Goal: Transaction & Acquisition: Purchase product/service

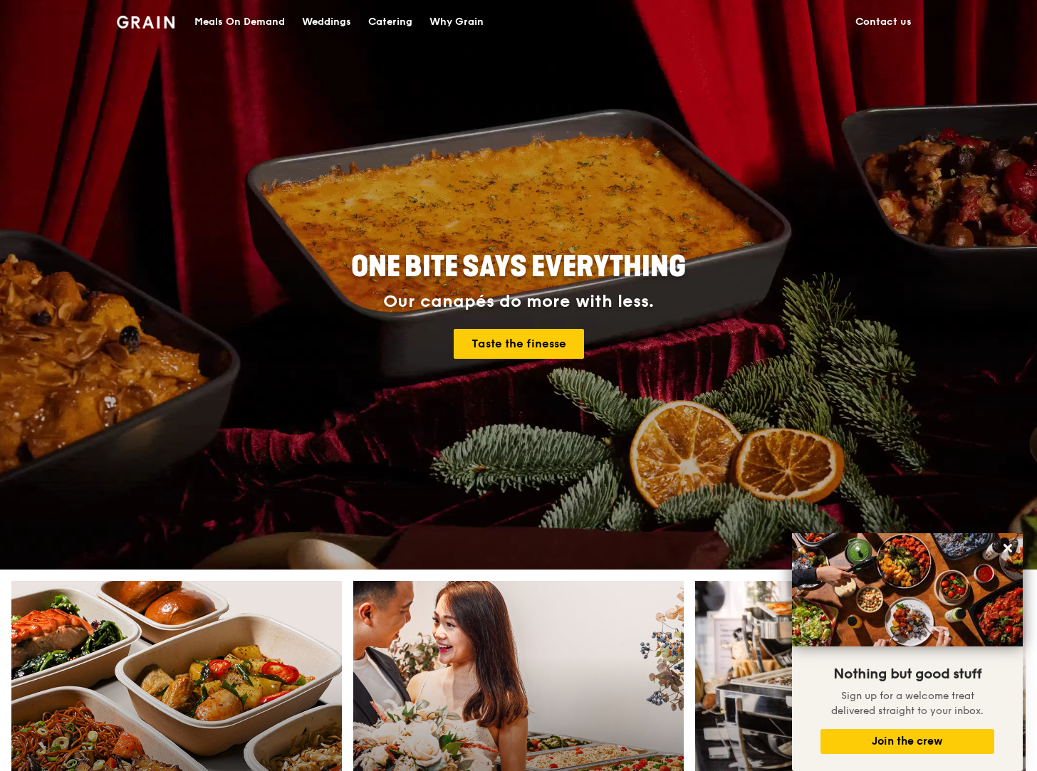
click at [274, 17] on div "Meals On Demand" at bounding box center [239, 22] width 90 height 43
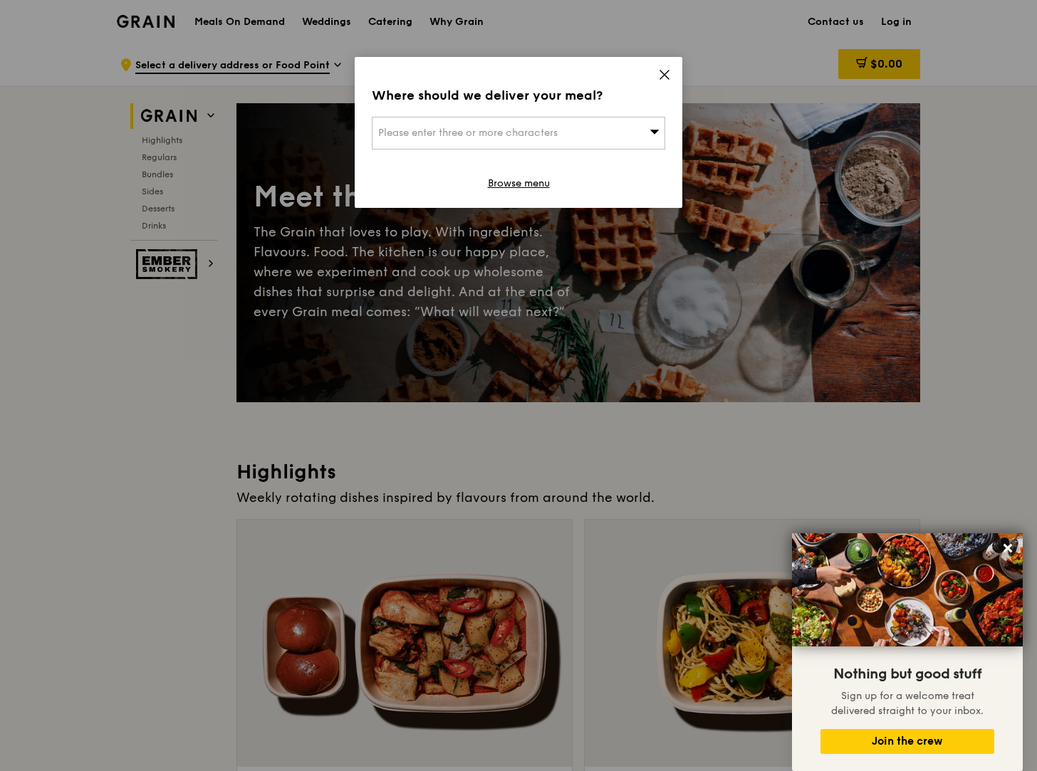
click at [659, 75] on icon at bounding box center [664, 74] width 13 height 13
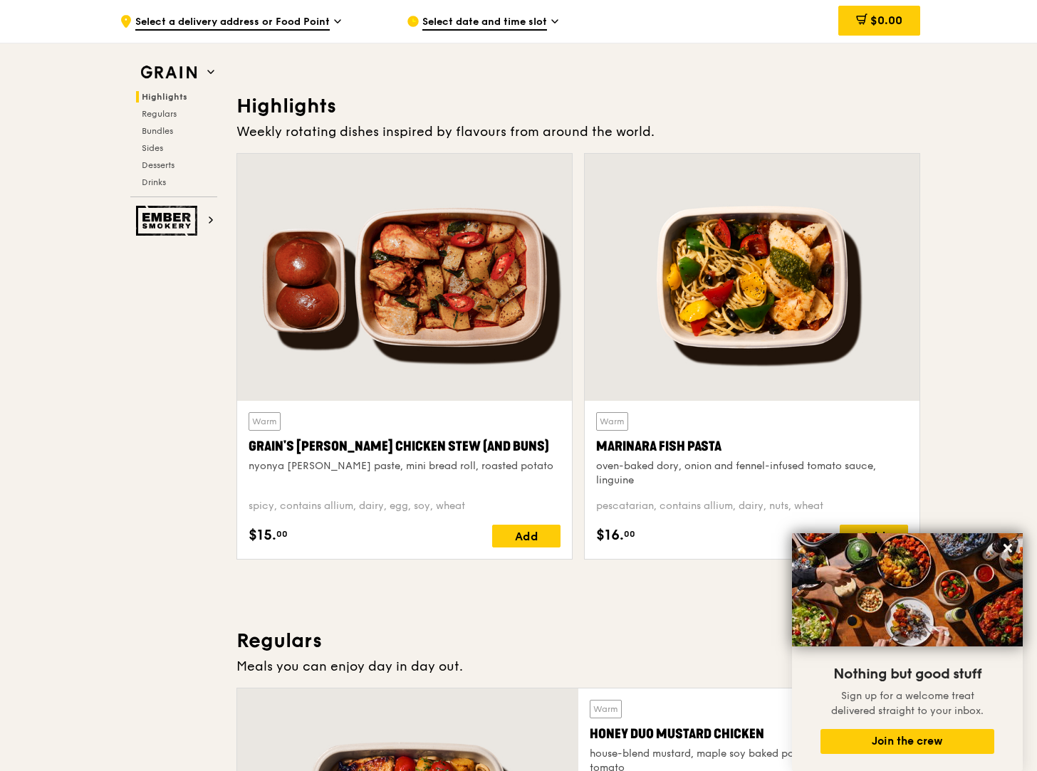
scroll to position [347, 0]
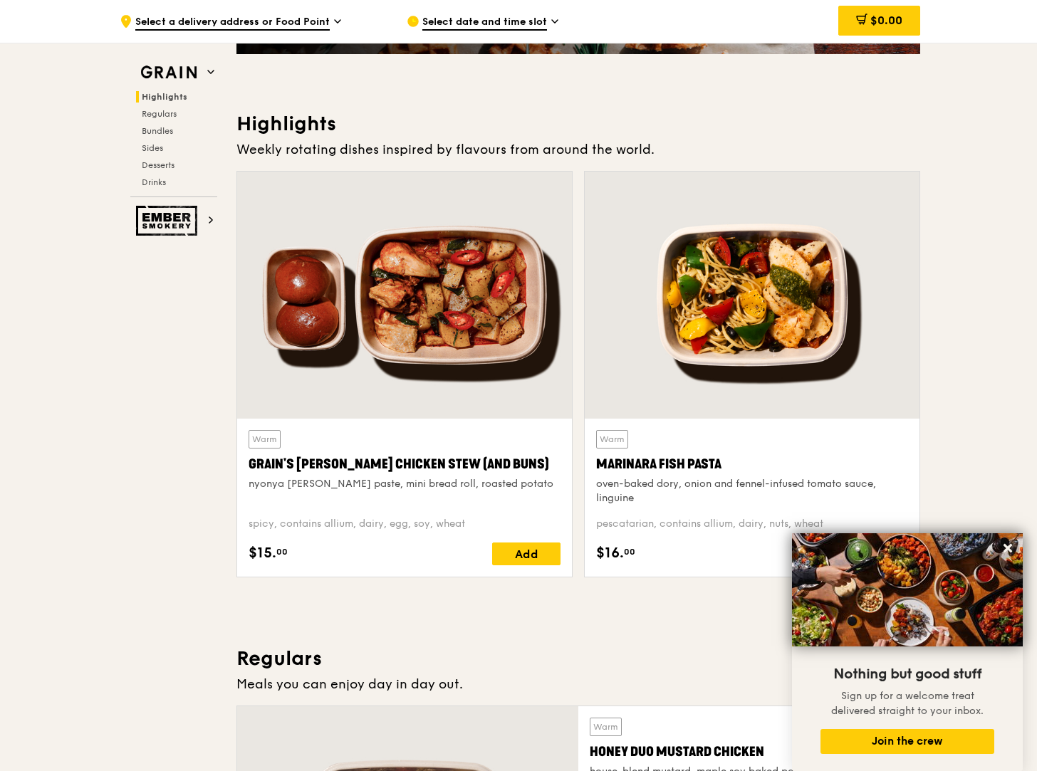
click at [385, 307] on div at bounding box center [404, 295] width 335 height 247
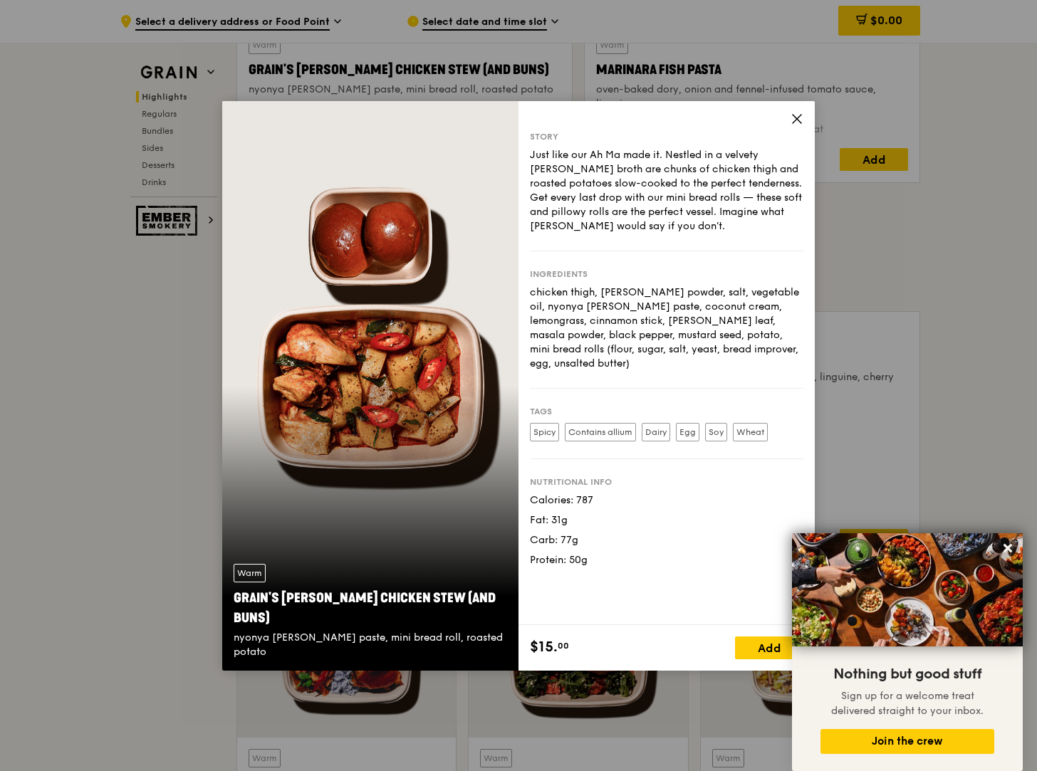
scroll to position [751, 0]
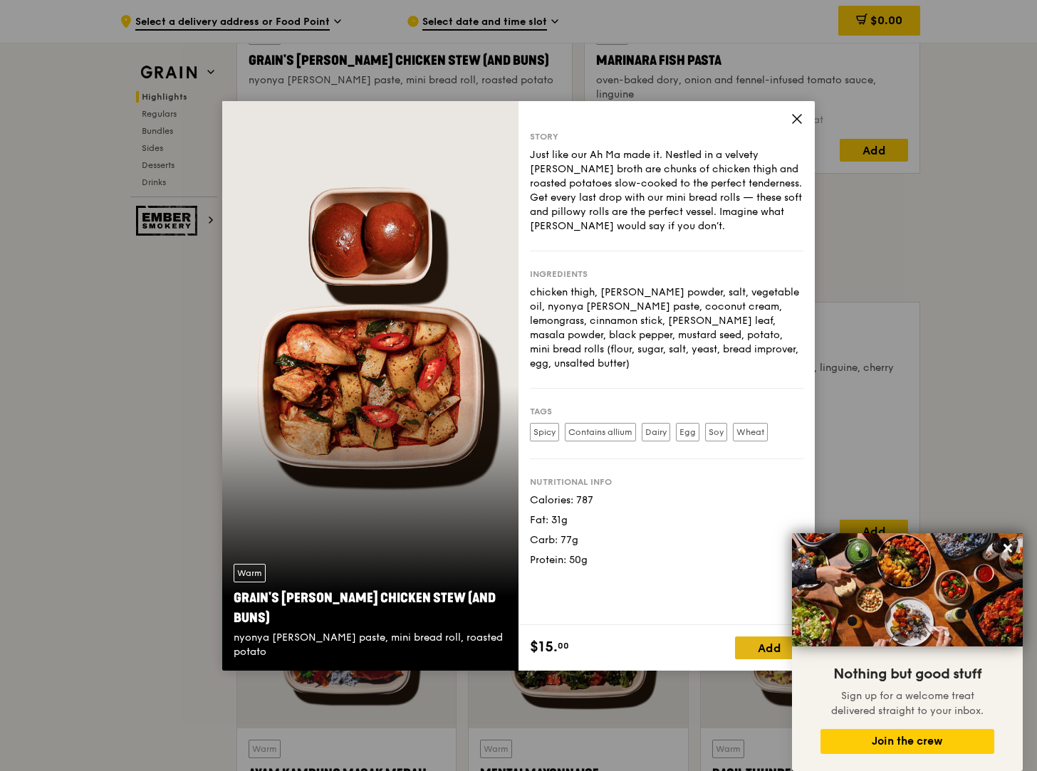
click at [775, 653] on div "Add" at bounding box center [769, 648] width 68 height 23
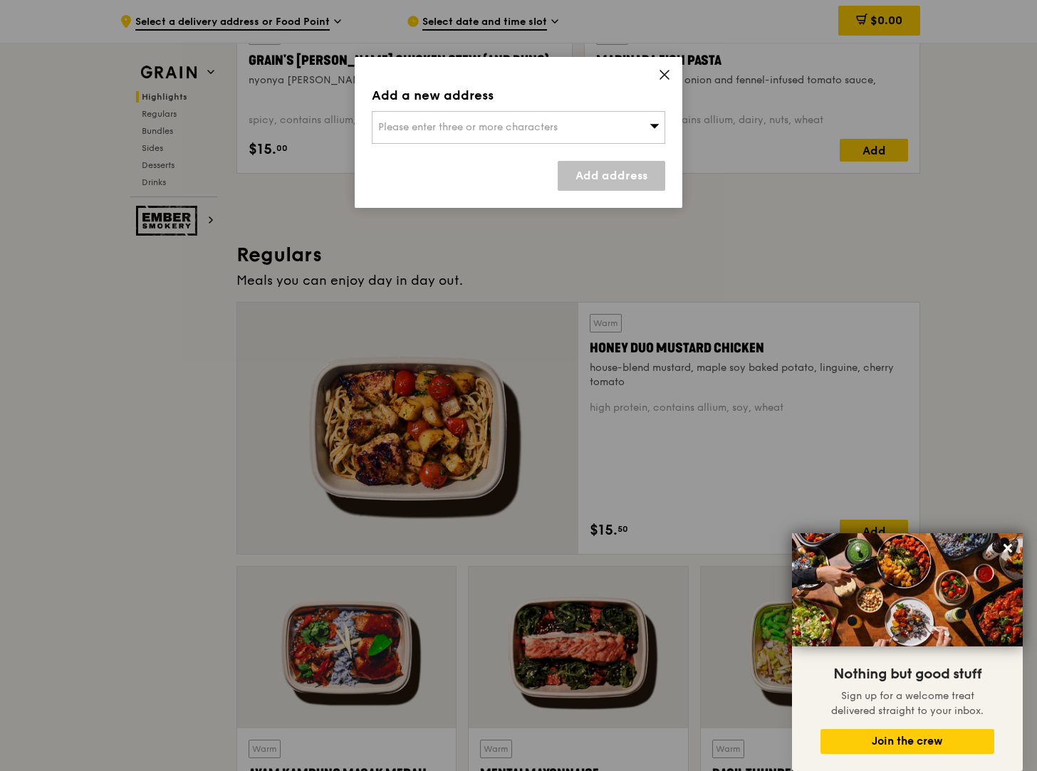
click at [666, 73] on icon at bounding box center [664, 74] width 9 height 9
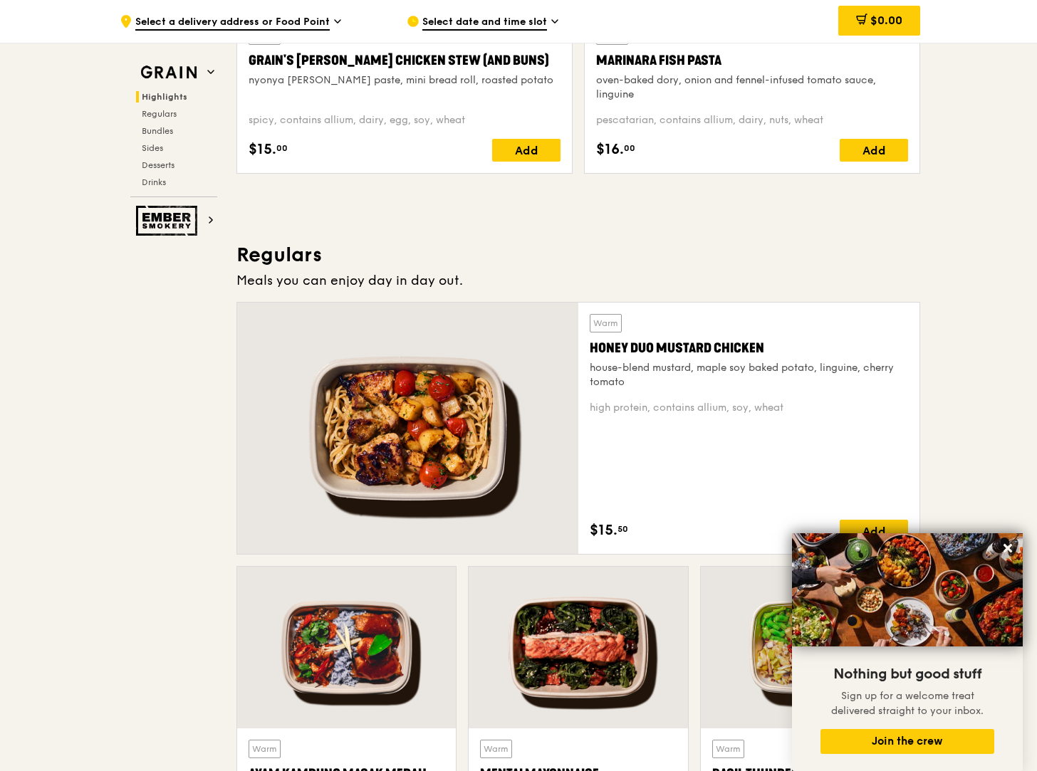
scroll to position [0, 0]
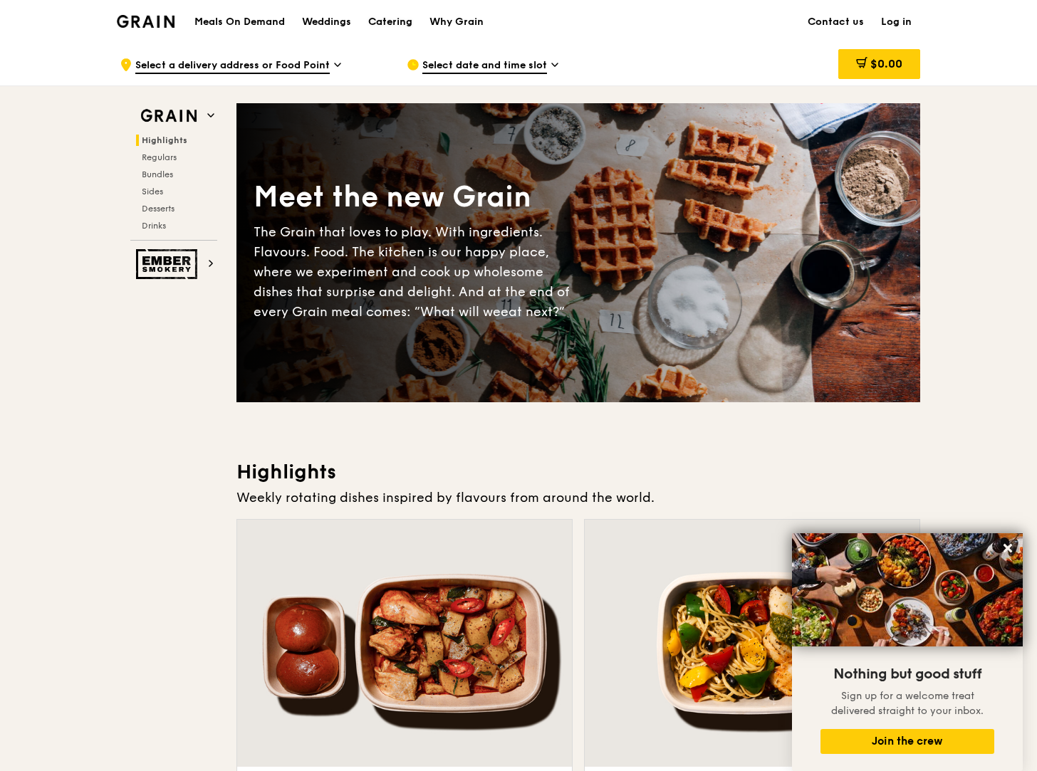
click at [387, 21] on div "Catering" at bounding box center [390, 22] width 44 height 43
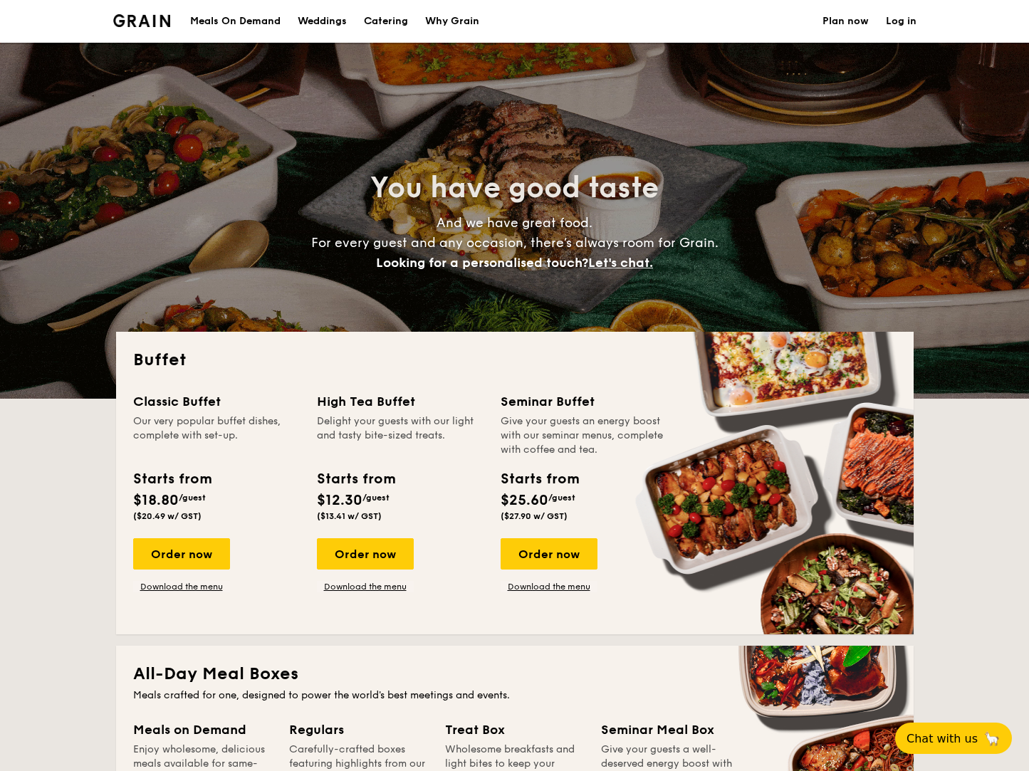
select select
